Goal: Task Accomplishment & Management: Manage account settings

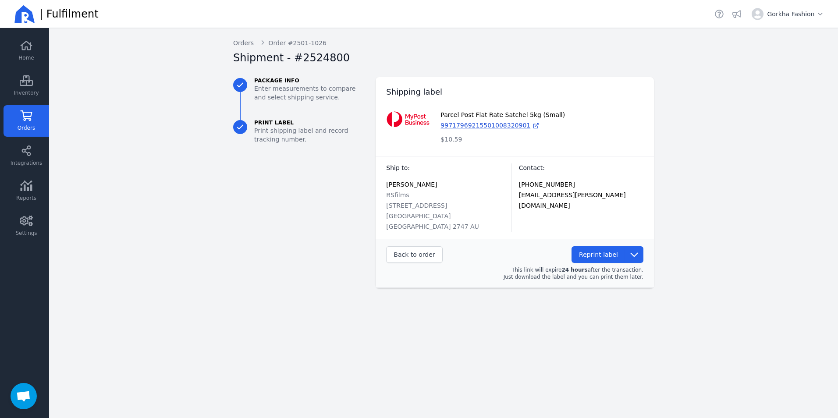
click at [36, 125] on link "Orders" at bounding box center [27, 121] width 46 height 32
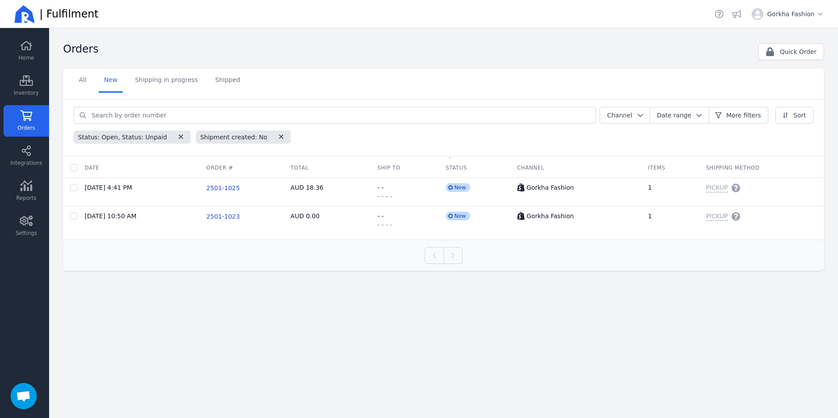
click at [36, 121] on link "Orders" at bounding box center [27, 121] width 46 height 32
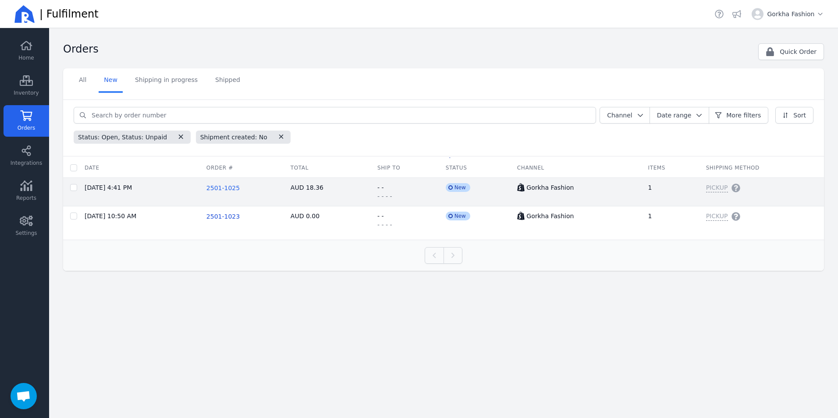
click at [228, 187] on span "2501-1025" at bounding box center [222, 188] width 33 height 7
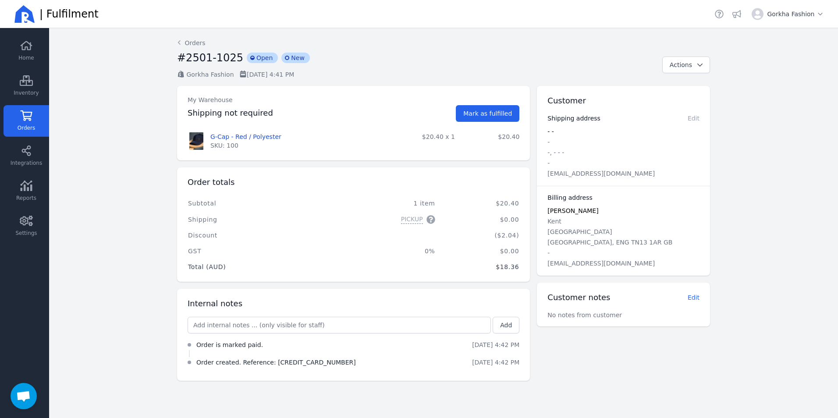
click at [15, 117] on link "Orders" at bounding box center [27, 121] width 46 height 32
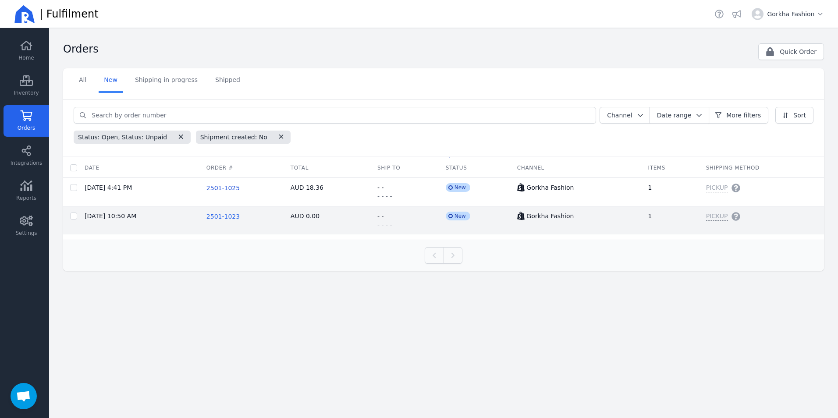
click at [223, 217] on span "2501-1023" at bounding box center [222, 216] width 33 height 7
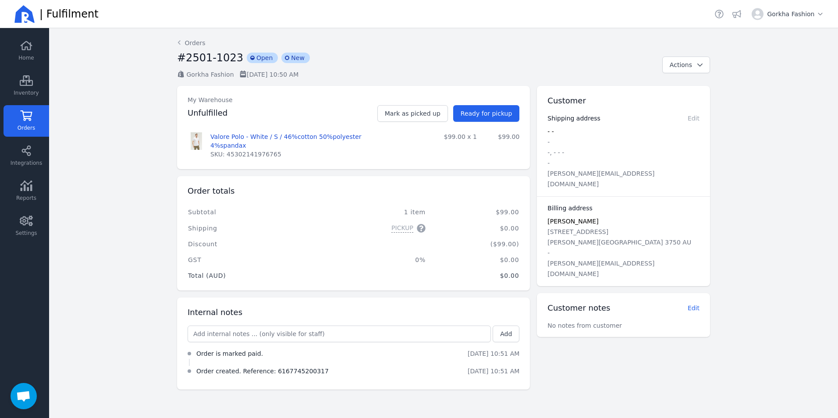
click at [20, 115] on icon at bounding box center [26, 115] width 13 height 11
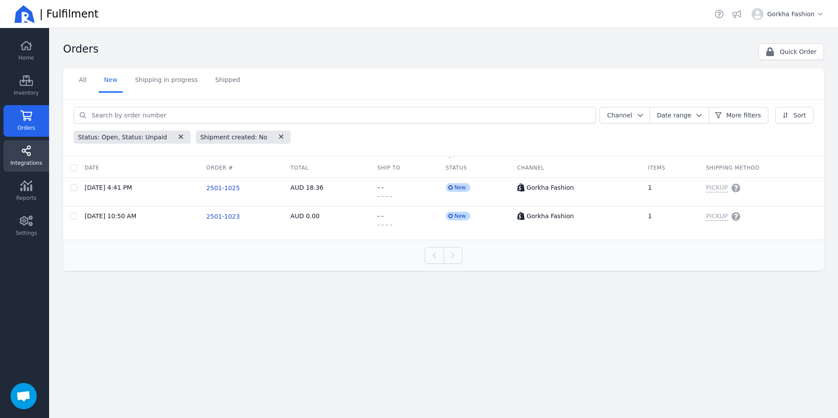
click at [31, 154] on icon at bounding box center [26, 151] width 13 height 11
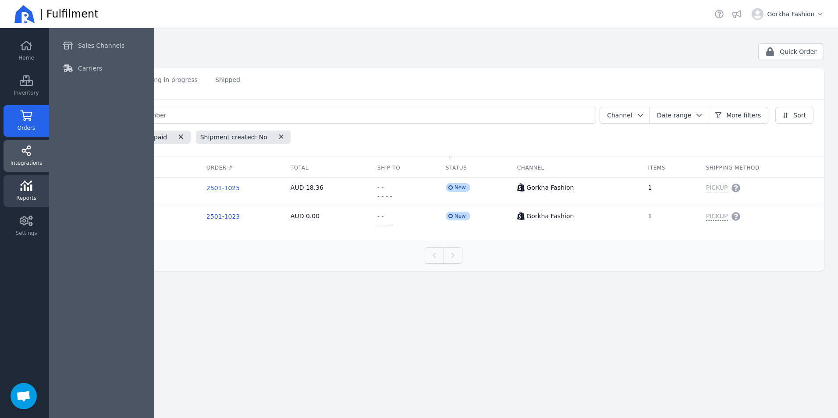
click at [34, 191] on link "Reports" at bounding box center [27, 191] width 46 height 32
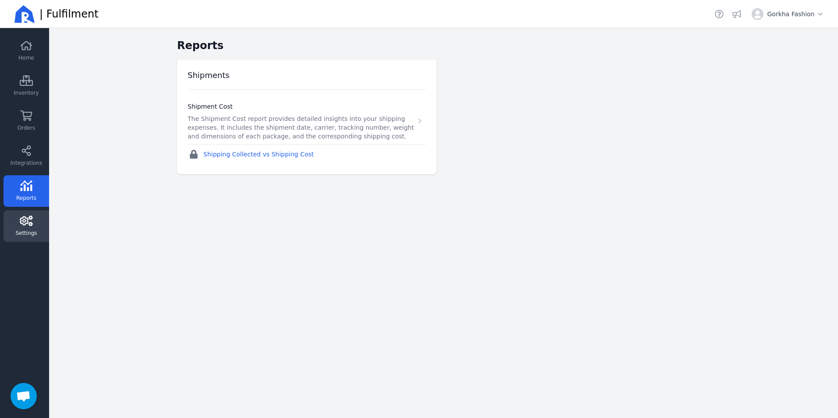
click at [29, 233] on span "Settings" at bounding box center [25, 233] width 21 height 7
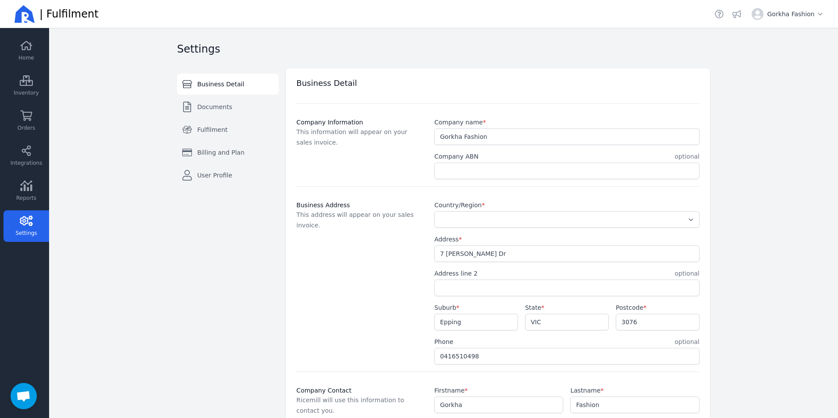
select select "AU"
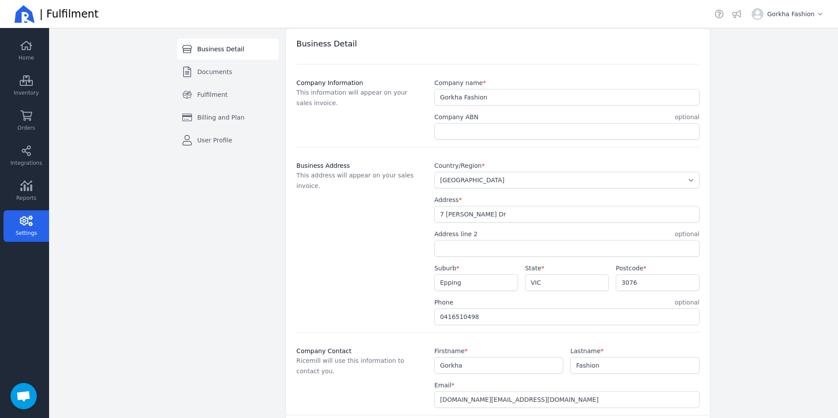
scroll to position [78, 0]
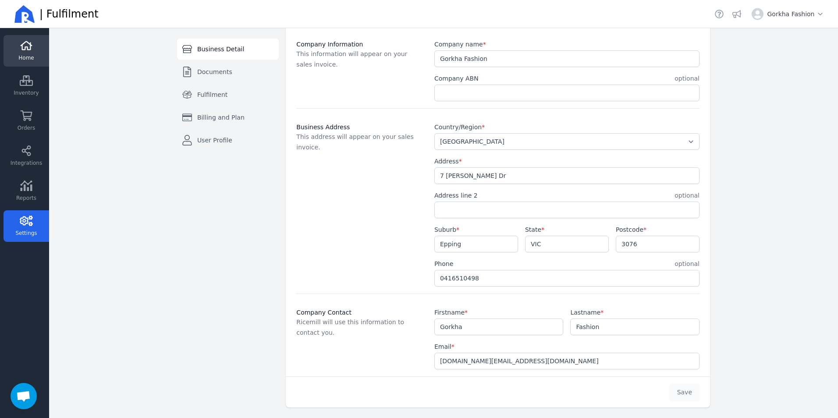
click at [20, 45] on icon at bounding box center [26, 45] width 13 height 11
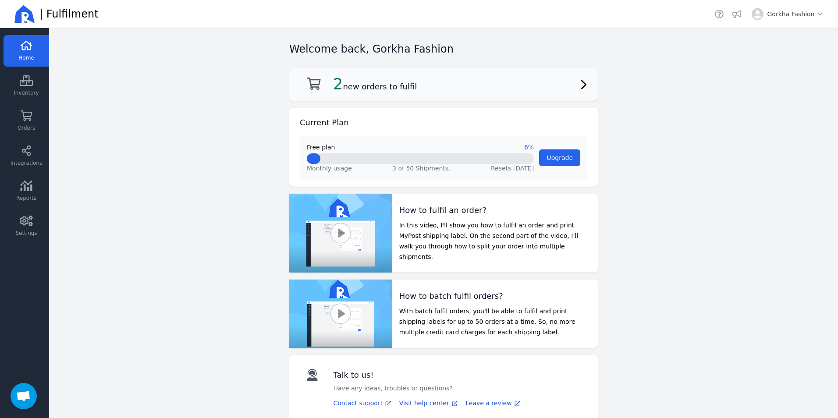
click at [392, 89] on h2 "2 new orders to fulfil" at bounding box center [375, 84] width 84 height 18
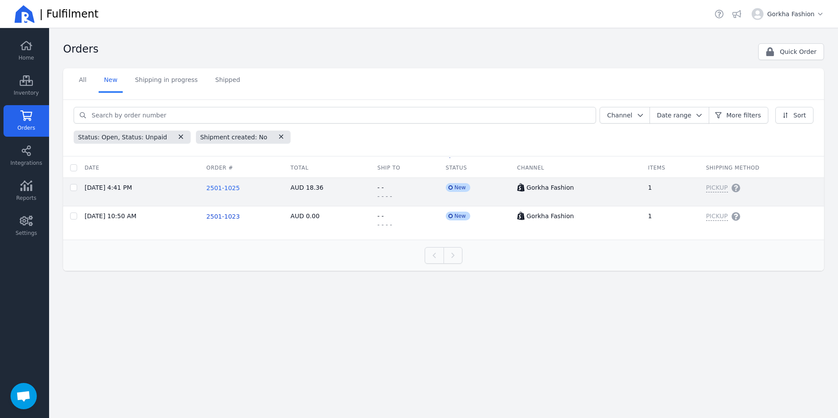
click at [223, 191] on span "2501-1025" at bounding box center [222, 188] width 33 height 7
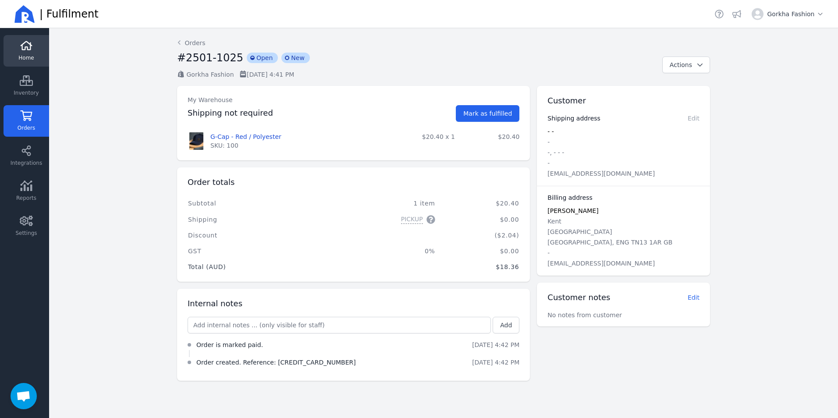
click at [24, 60] on span "Home" at bounding box center [25, 57] width 15 height 7
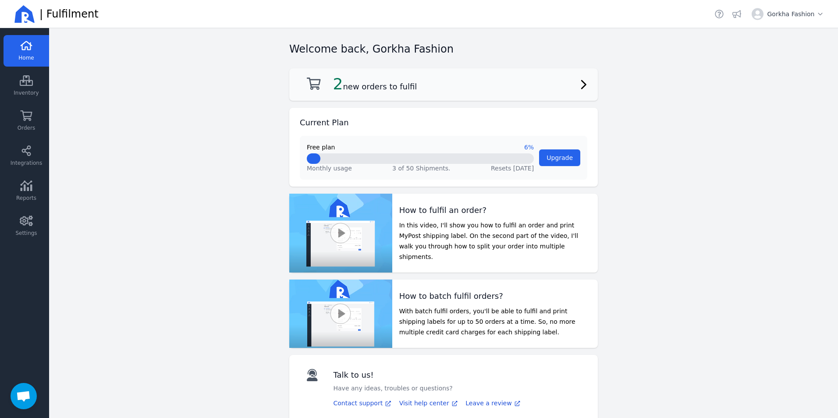
click at [354, 85] on h2 "2 new orders to fulfil" at bounding box center [375, 84] width 84 height 18
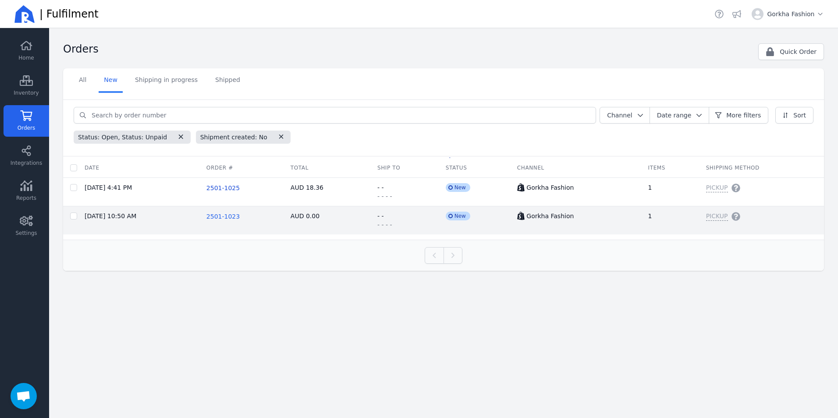
click at [220, 218] on span "2501-1023" at bounding box center [222, 216] width 33 height 7
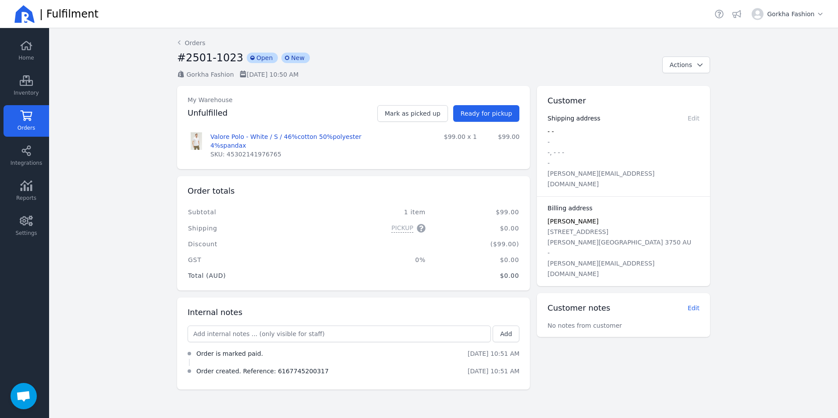
click at [31, 130] on span "Orders" at bounding box center [27, 128] width 18 height 7
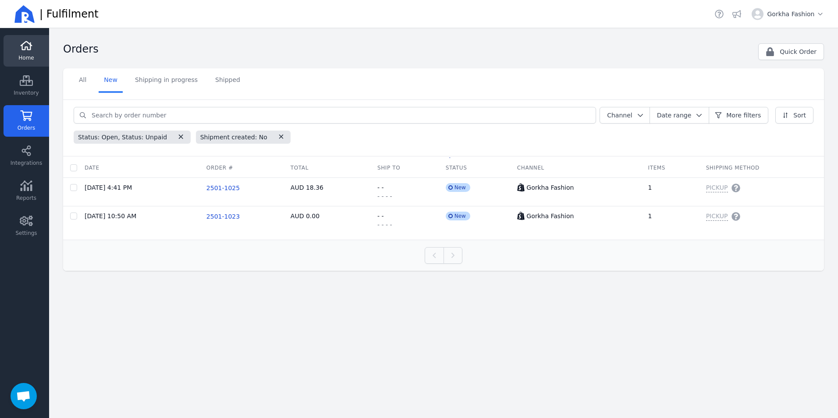
click at [22, 57] on span "Home" at bounding box center [25, 57] width 15 height 7
